Goal: Task Accomplishment & Management: Manage account settings

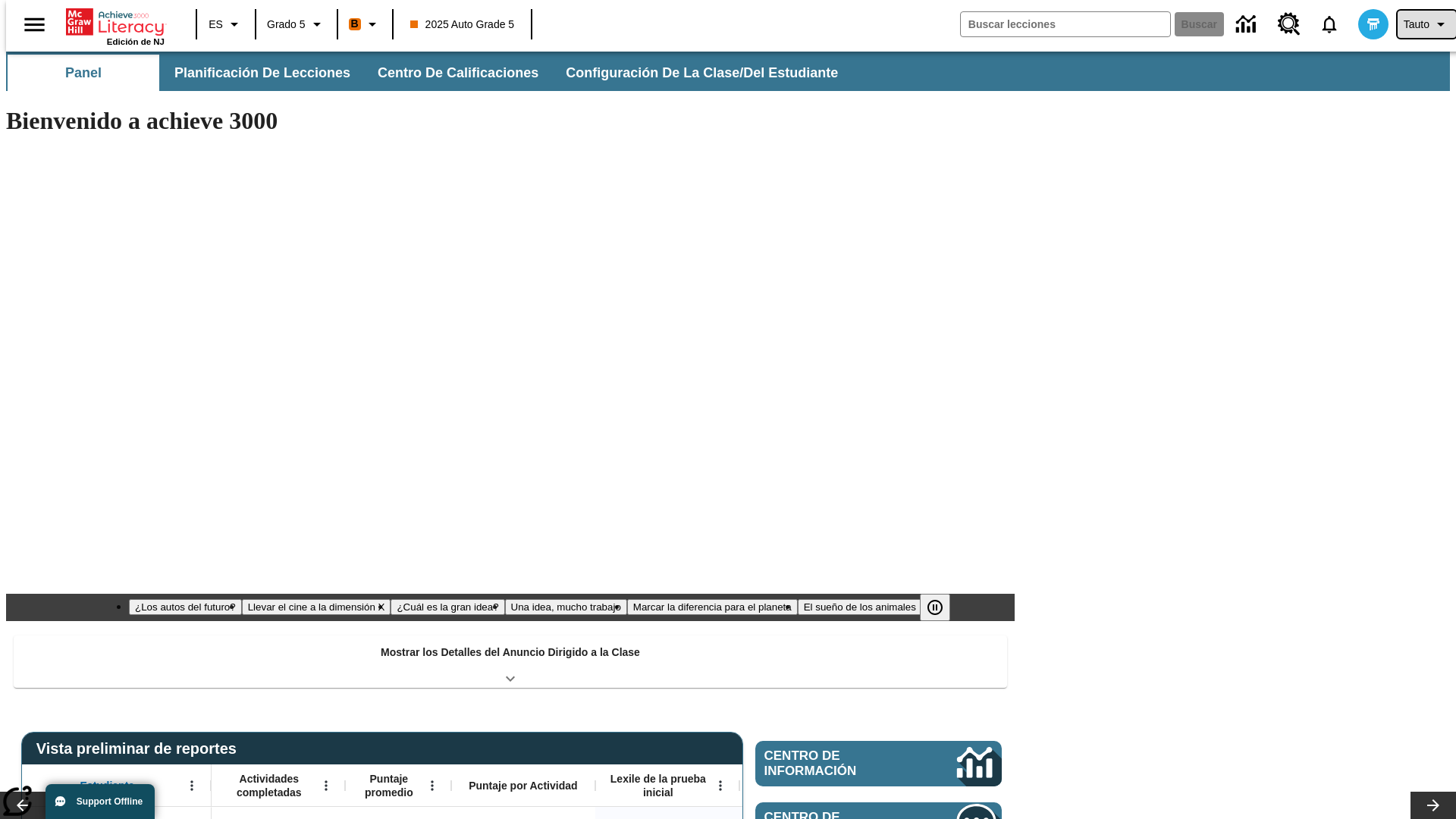
click at [1419, 24] on span "Tauto" at bounding box center [1417, 24] width 26 height 16
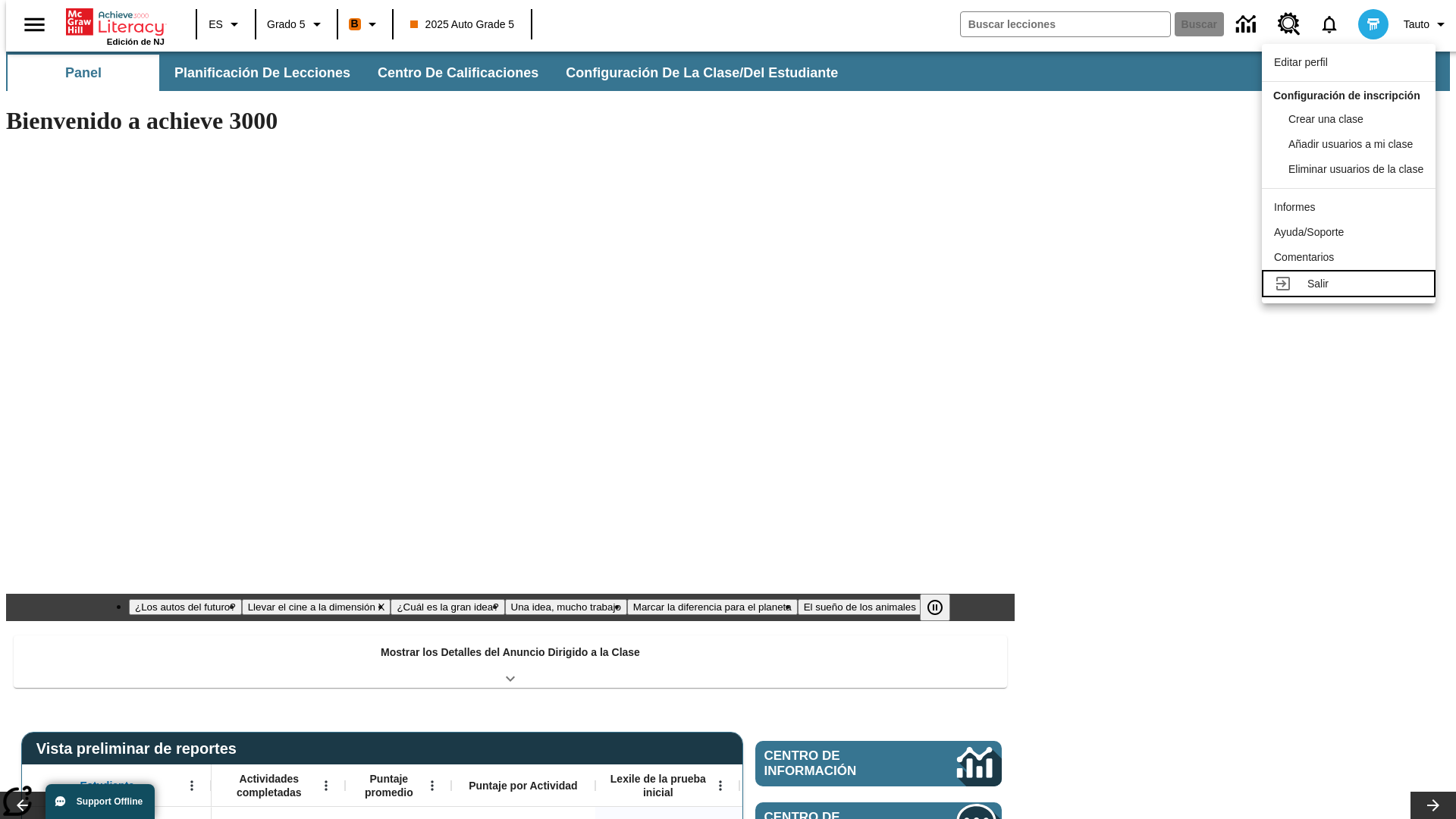
click at [1353, 292] on div "Salir" at bounding box center [1366, 284] width 116 height 16
